Goal: Register for event/course: Sign up to attend an event or enroll in a course

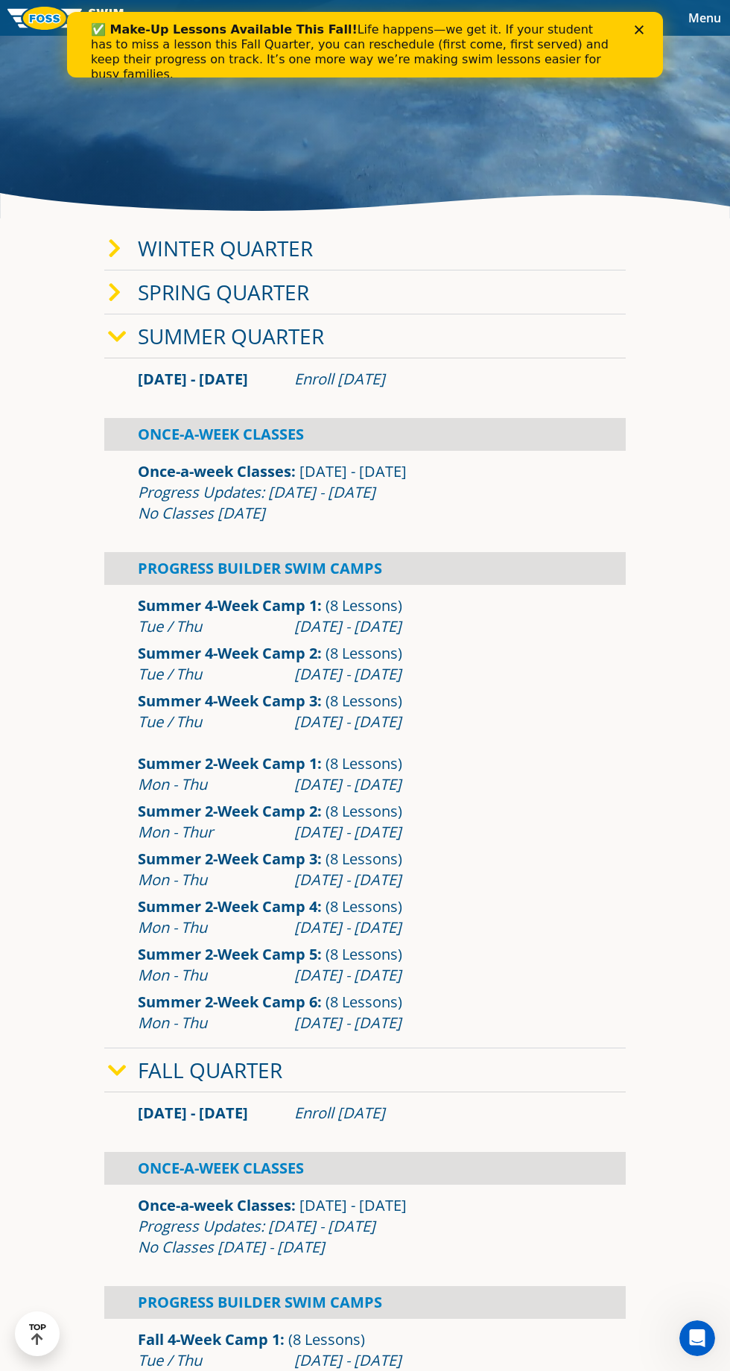
click at [186, 262] on link "Winter Quarter" at bounding box center [225, 248] width 175 height 28
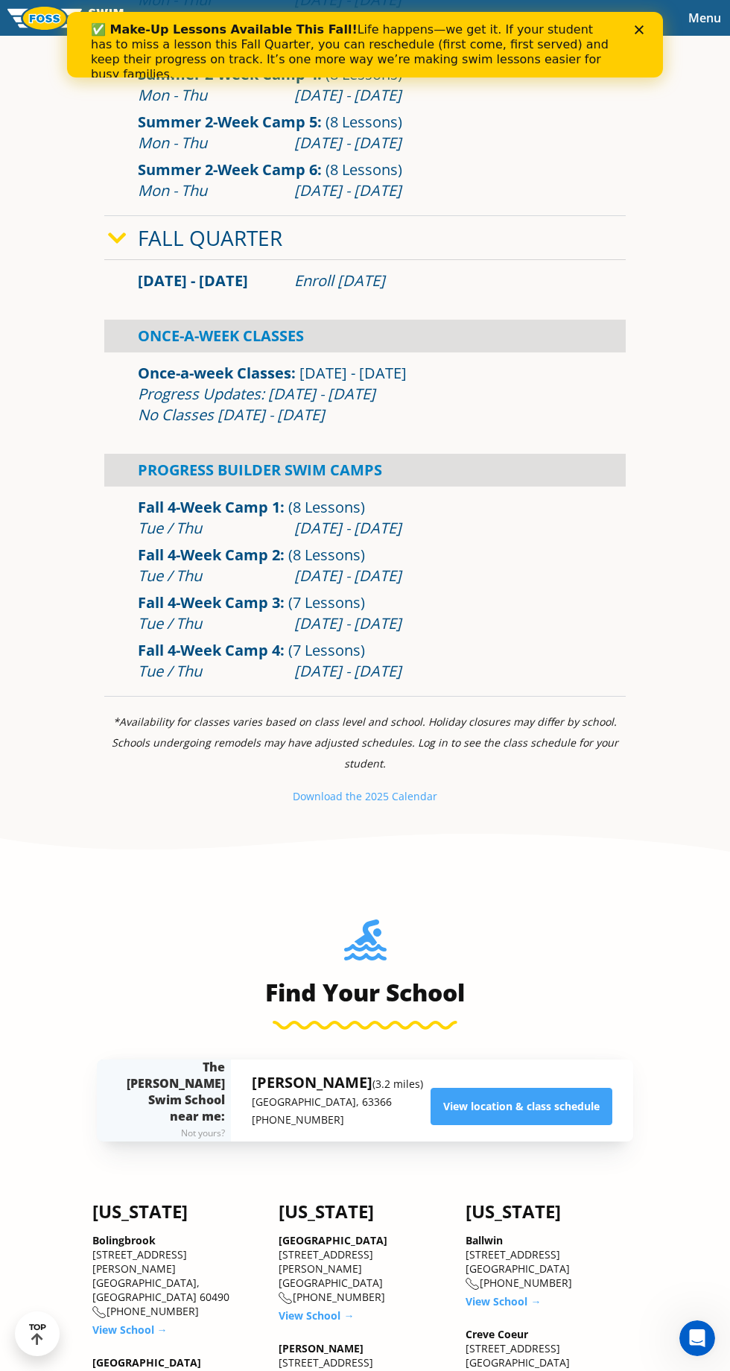
scroll to position [1923, 0]
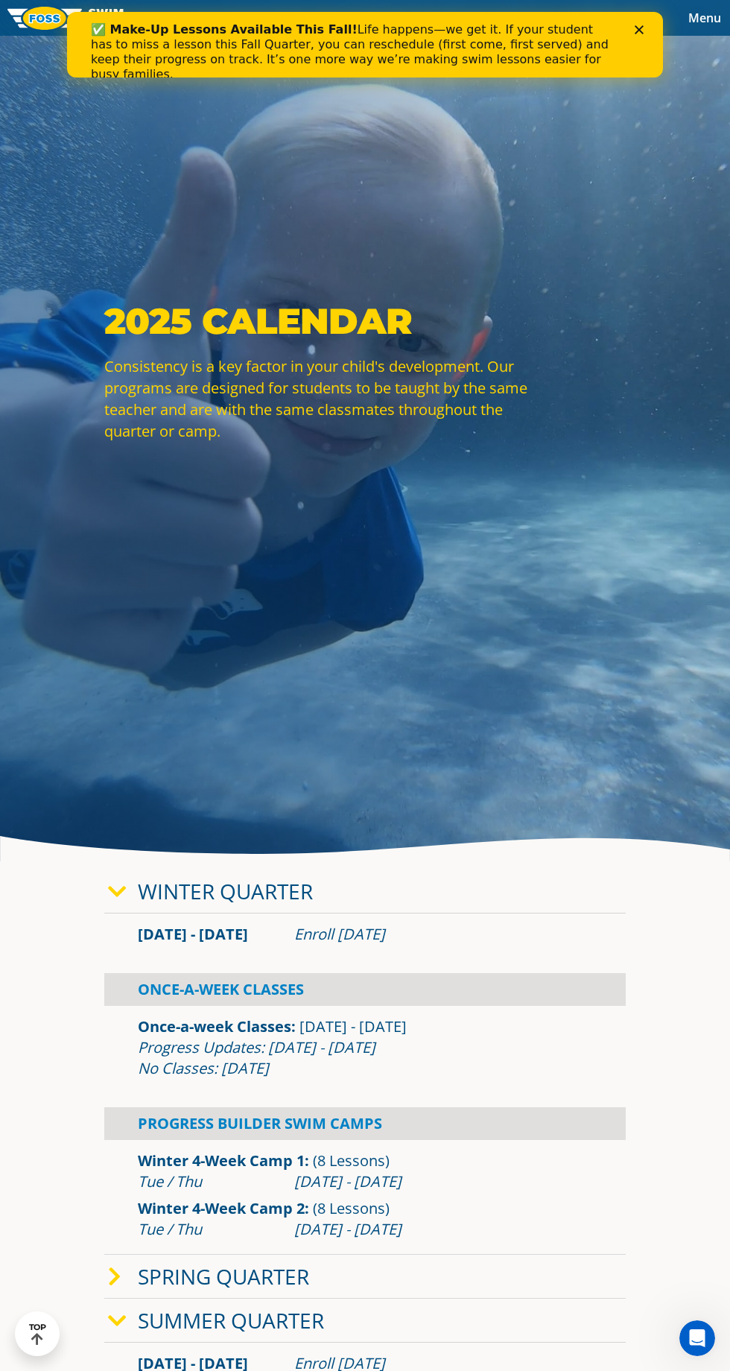
scroll to position [0, 0]
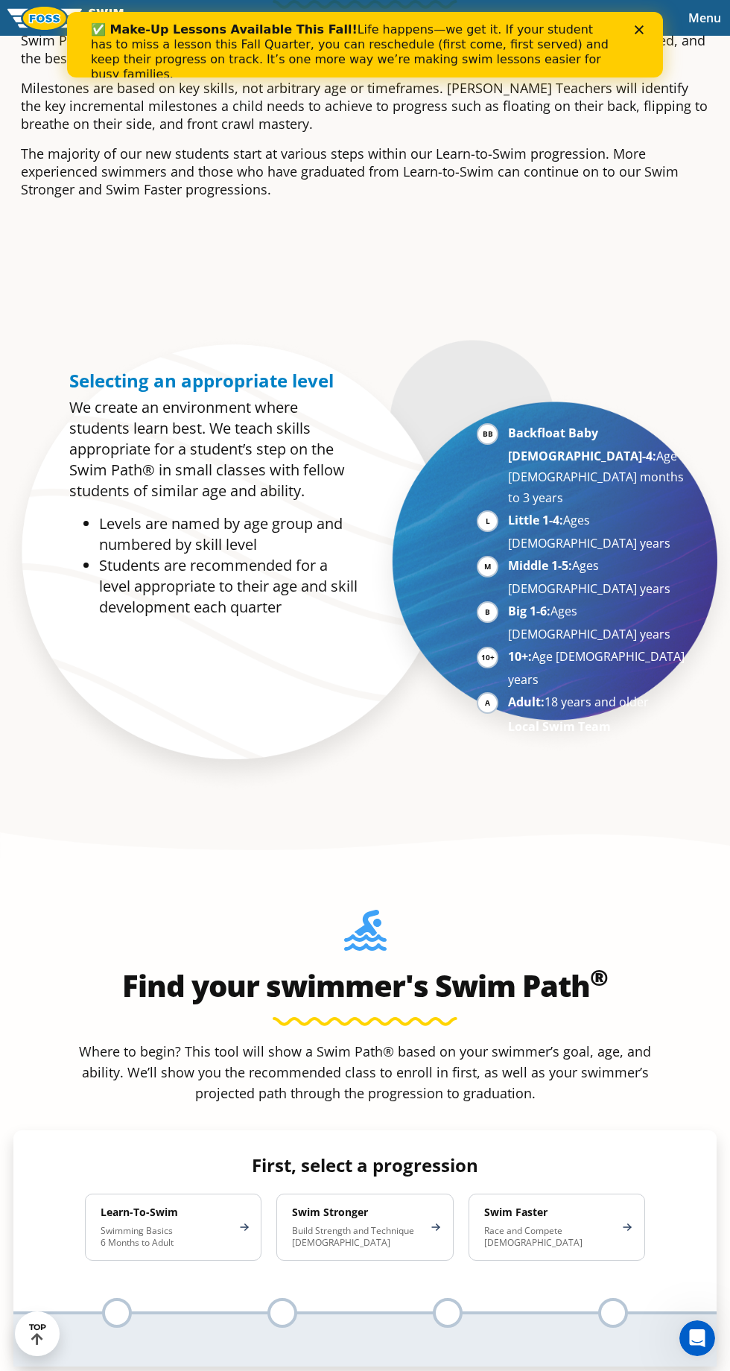
scroll to position [1055, 0]
click at [128, 1224] on p "Swimming Basics 6 Months to Adult" at bounding box center [166, 1236] width 130 height 24
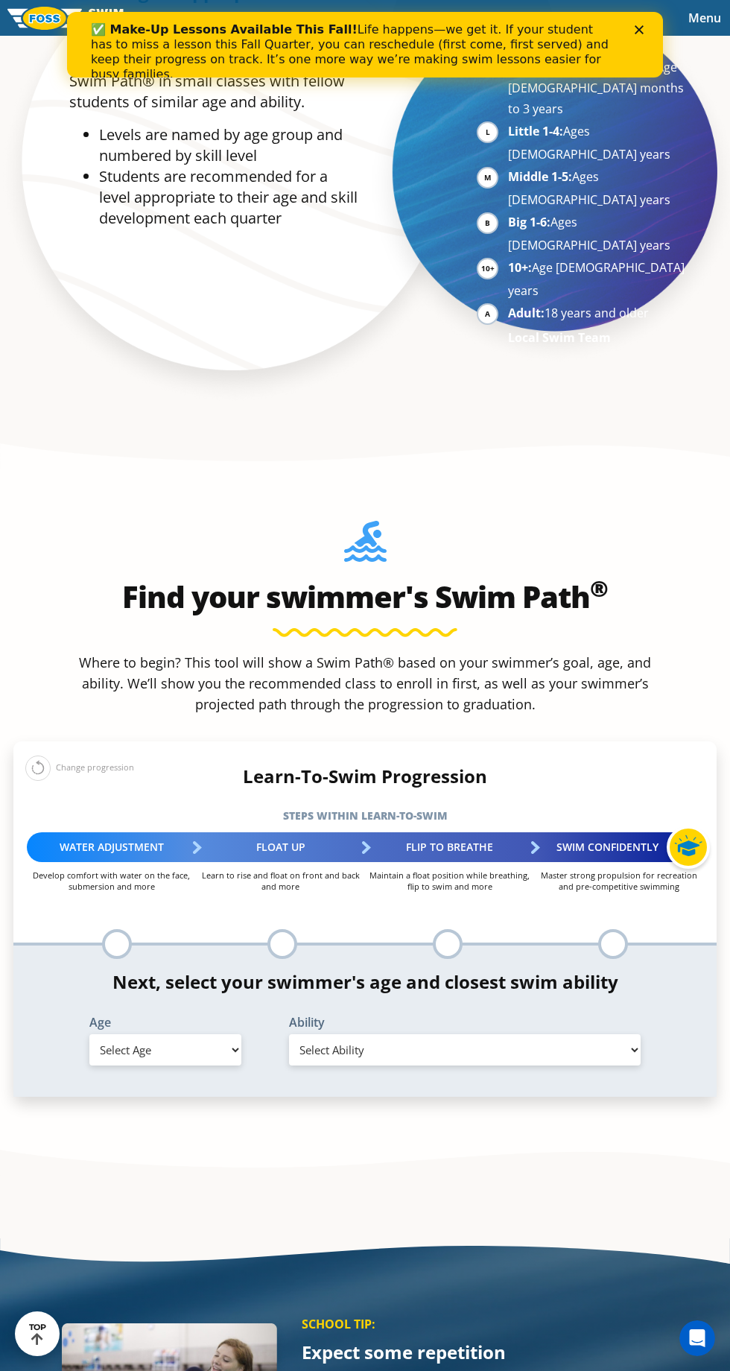
scroll to position [1444, 0]
click at [148, 1034] on select "Select Age [DEMOGRAPHIC_DATA] months - 1 year 1 year 2 years 3 years 4 years 5 …" at bounding box center [165, 1049] width 152 height 31
select select "4-years"
click at [322, 1034] on select "Select Ability First in-water experience When in the water, reliant on a life j…" at bounding box center [465, 1049] width 352 height 31
select select "4-years-when-in-the-water-reliant-on-a-life-jacket-or-floatation-device"
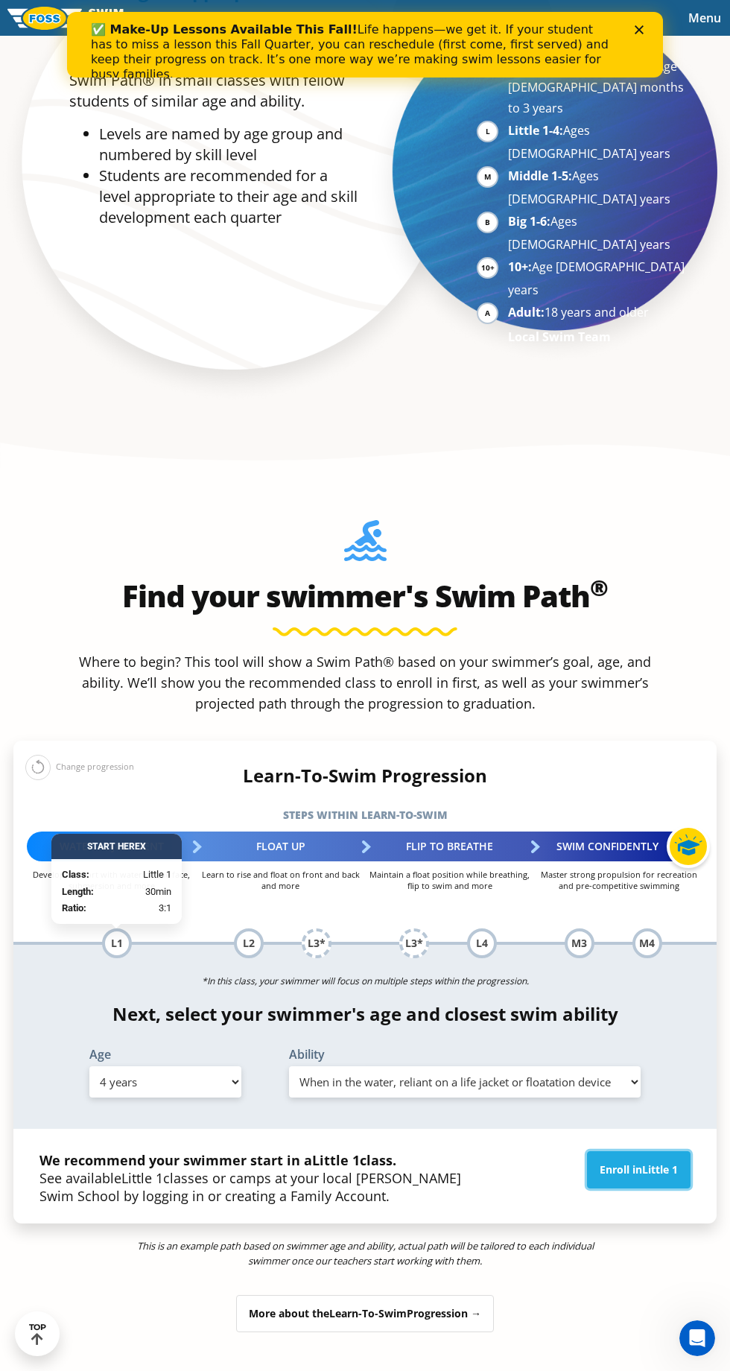
click at [605, 1151] on link "Enroll in Little 1" at bounding box center [639, 1169] width 104 height 37
